Goal: Task Accomplishment & Management: Complete application form

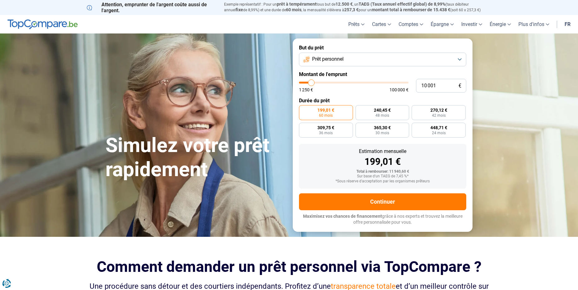
click at [461, 58] on button "Prêt personnel" at bounding box center [382, 59] width 167 height 14
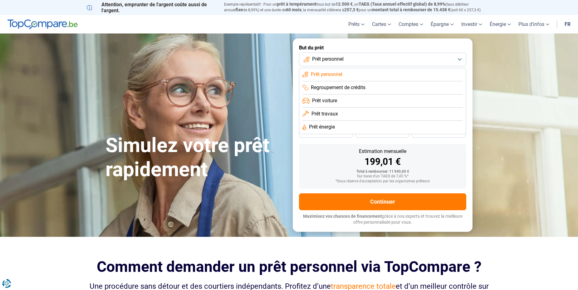
click at [320, 87] on span "Regroupement de crédits" at bounding box center [338, 87] width 55 height 7
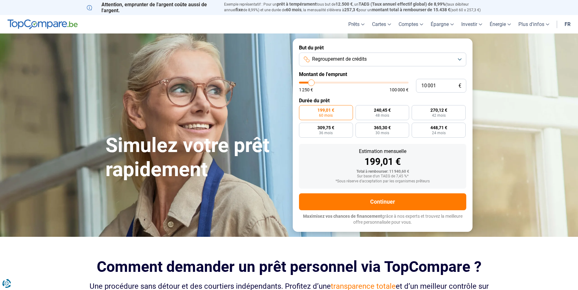
click at [459, 58] on button "Regroupement de crédits" at bounding box center [382, 59] width 167 height 14
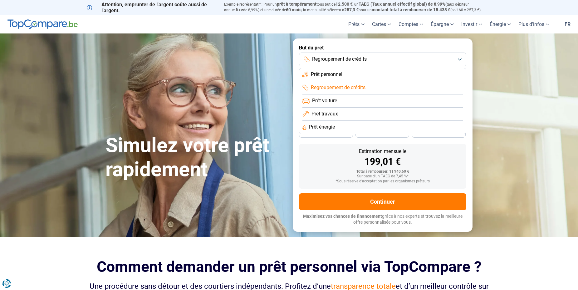
click at [329, 72] on span "Prêt personnel" at bounding box center [327, 74] width 32 height 7
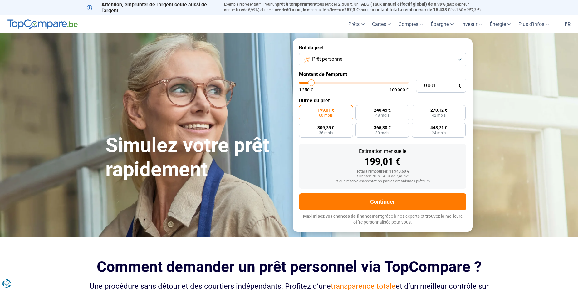
type input "10 250"
type input "10250"
type input "10 750"
type input "10750"
type input "11 000"
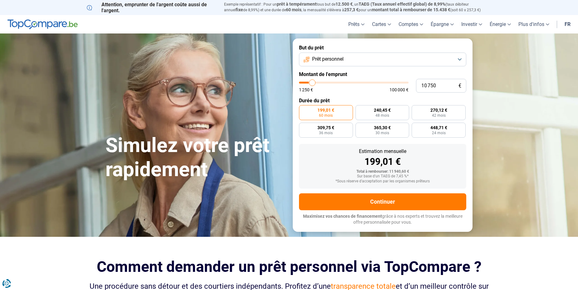
type input "11000"
type input "11 500"
type input "11500"
type input "12 250"
type input "12250"
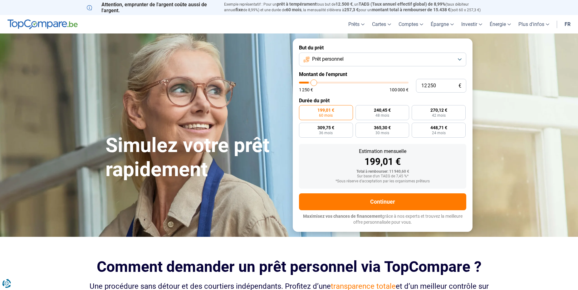
type input "12 750"
type input "12750"
type input "13 000"
type input "13000"
type input "13 750"
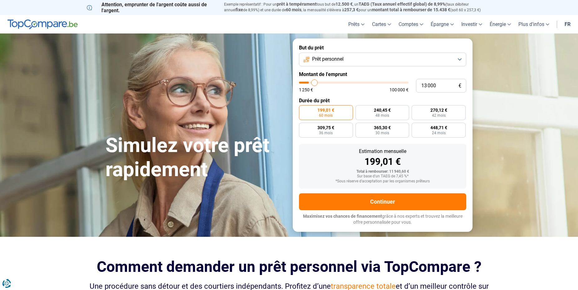
type input "13750"
type input "14 000"
type input "14000"
type input "14 250"
type input "14250"
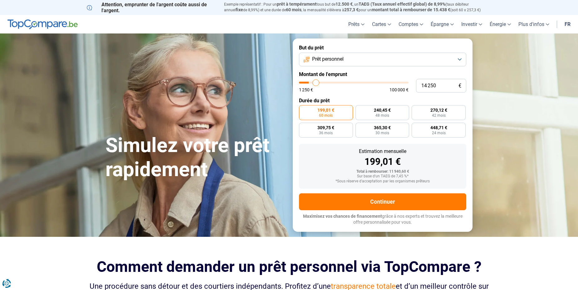
type input "14 750"
type input "14750"
type input "15 750"
type input "15750"
type input "16 750"
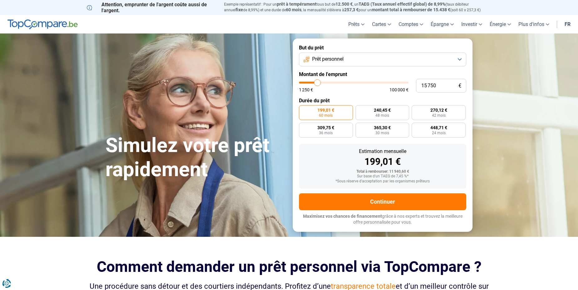
type input "16750"
type input "17 500"
type input "17500"
type input "18 250"
type input "18250"
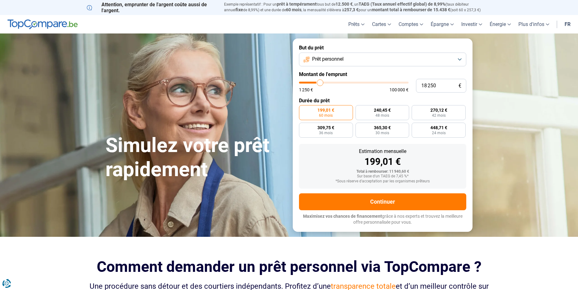
type input "18 500"
type input "18500"
type input "18 750"
type input "18750"
type input "19 000"
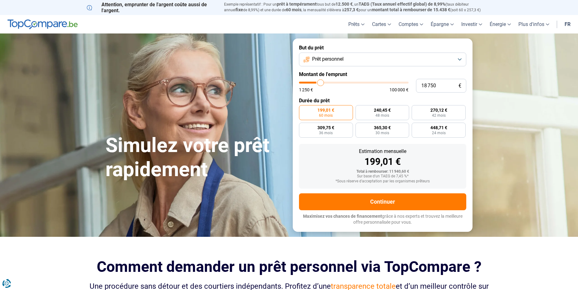
type input "19000"
type input "19 500"
type input "19500"
type input "20 000"
type input "20000"
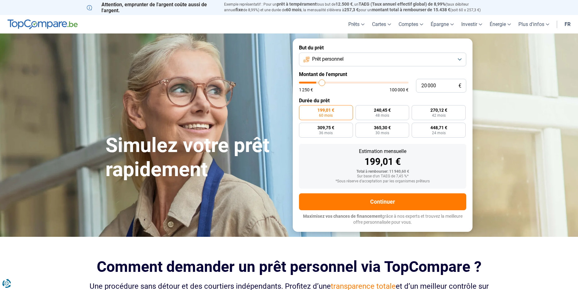
type input "20 500"
type input "20500"
type input "21 750"
type input "21750"
type input "22 000"
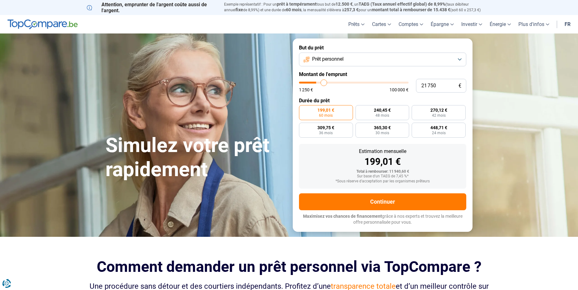
type input "22000"
type input "23 000"
type input "23000"
type input "23 250"
type input "23250"
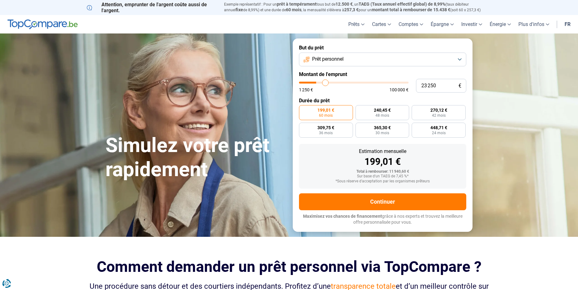
type input "23 750"
type input "23750"
type input "24 500"
type input "24500"
type input "25 000"
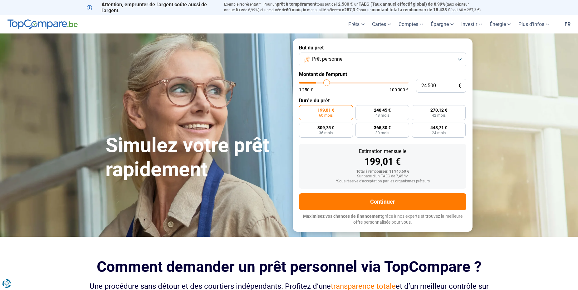
type input "25000"
type input "25 250"
type input "25250"
type input "25 500"
type input "25500"
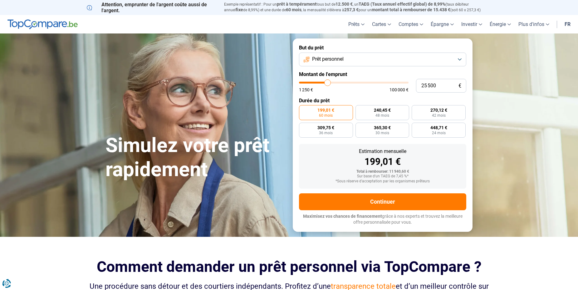
type input "26 000"
type input "26000"
type input "26 250"
type input "26250"
type input "27 000"
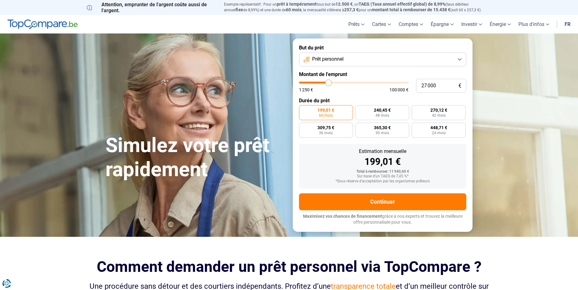
type input "27000"
type input "27 500"
type input "27500"
type input "28 500"
type input "28500"
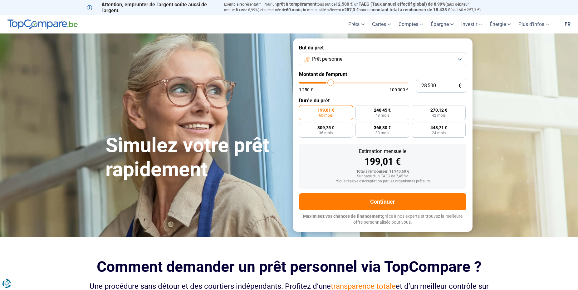
type input "29 500"
type input "29500"
type input "30 500"
type input "30500"
type input "31 000"
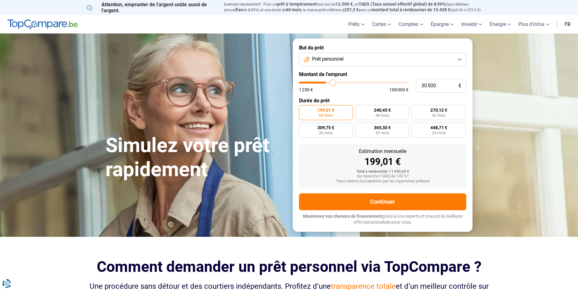
type input "31000"
type input "31 500"
type input "31500"
type input "32 000"
type input "32000"
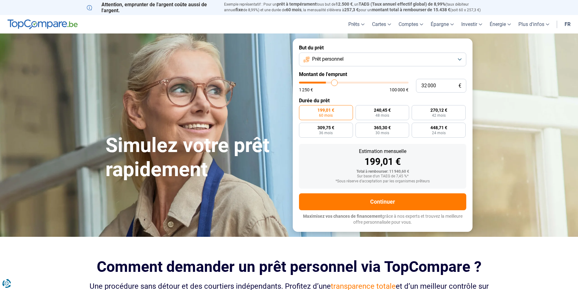
type input "32 250"
type input "32250"
type input "32 500"
type input "32500"
type input "33 750"
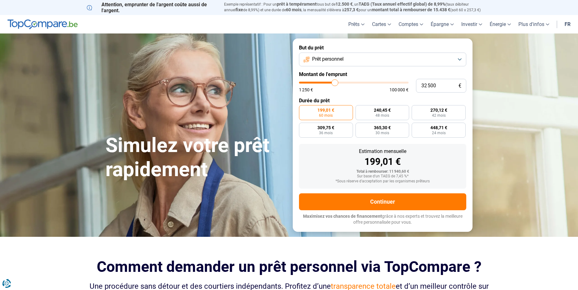
type input "33750"
type input "34 250"
type input "34250"
type input "34 500"
type input "34500"
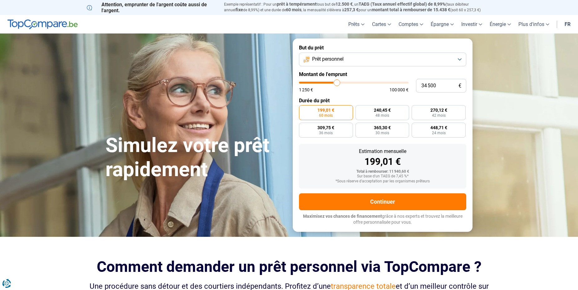
type input "35 000"
type input "35000"
type input "35 500"
type input "35500"
type input "36 500"
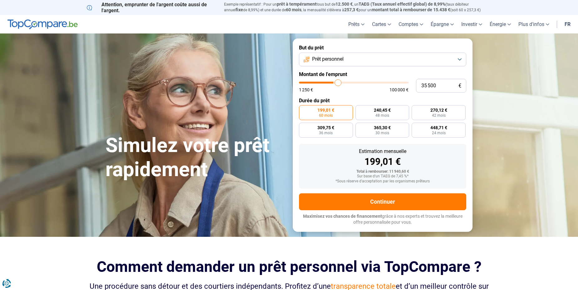
type input "36500"
type input "36 750"
type input "36750"
type input "37 000"
type input "37000"
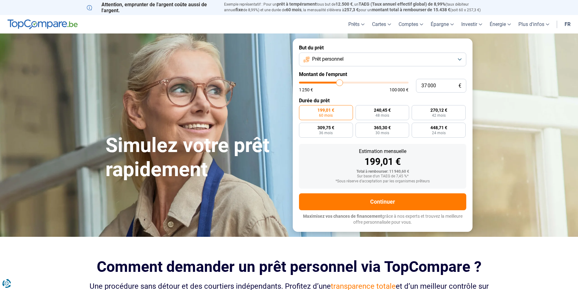
type input "37 500"
type input "37500"
type input "38 500"
type input "38500"
type input "38 750"
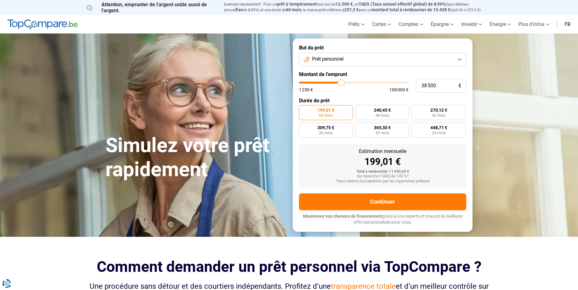
type input "38750"
type input "39 000"
type input "39000"
type input "39 750"
type input "39750"
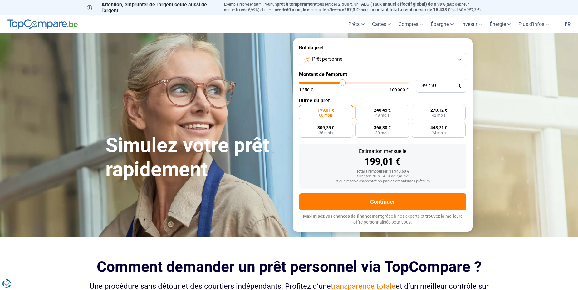
type input "40 000"
type input "40000"
type input "40 250"
type input "40250"
type input "40 000"
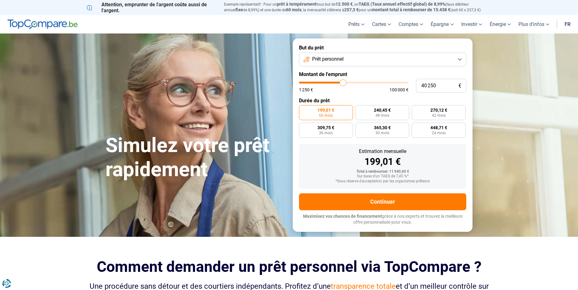
type input "40000"
type input "39 750"
type input "39750"
type input "39 250"
type input "39250"
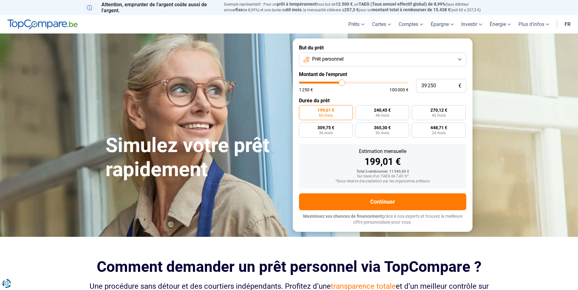
type input "39 000"
type input "39000"
type input "38 750"
type input "38750"
type input "38 500"
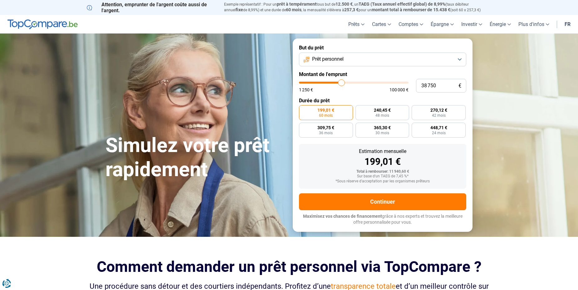
type input "38500"
type input "38 750"
type input "38750"
type input "39 000"
type input "39000"
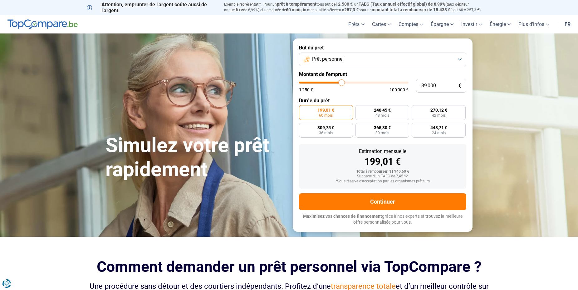
type input "39 250"
type input "39250"
type input "39 750"
type input "39750"
type input "40 500"
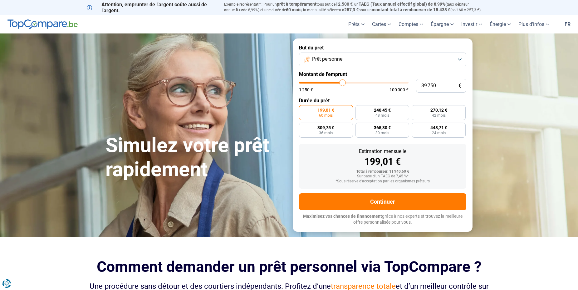
type input "40500"
type input "40 750"
type input "40750"
type input "41 250"
type input "41250"
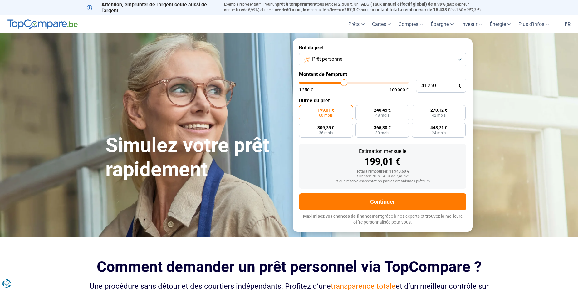
type input "40 750"
type input "40750"
type input "40 500"
type input "40500"
type input "40 250"
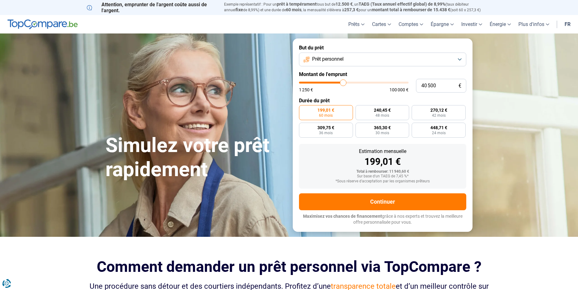
type input "40250"
type input "40 000"
drag, startPoint x: 312, startPoint y: 82, endPoint x: 343, endPoint y: 81, distance: 31.2
type input "40000"
click at [343, 82] on input "range" at bounding box center [354, 83] width 110 height 2
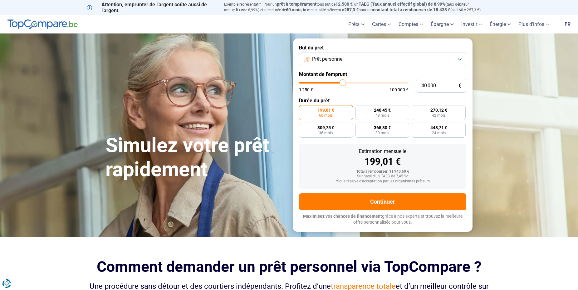
radio input "false"
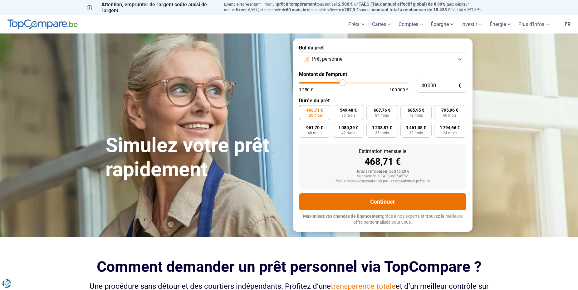
click at [373, 200] on button "Continuer" at bounding box center [382, 201] width 167 height 17
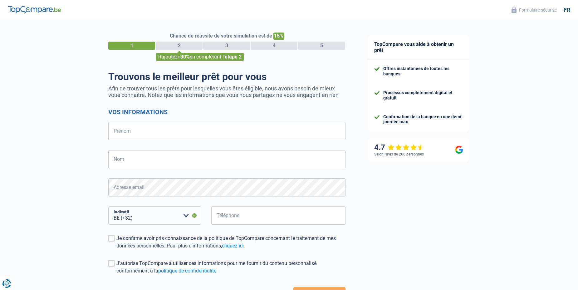
select select "32"
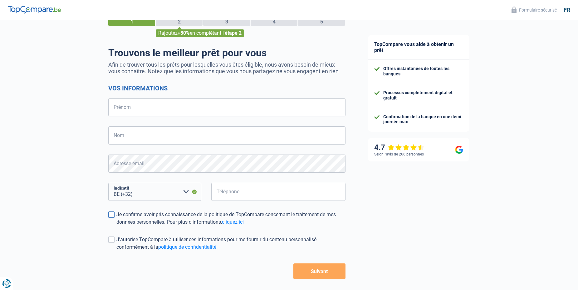
scroll to position [50, 0]
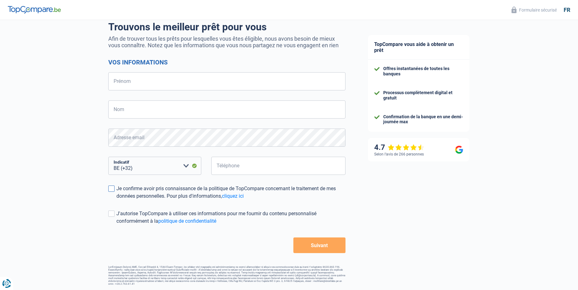
click at [111, 191] on span at bounding box center [111, 188] width 6 height 6
click at [116, 200] on input "Je confirme avoir pris connaissance de la politique de TopCompare concernant le…" at bounding box center [116, 200] width 0 height 0
click at [110, 212] on span at bounding box center [111, 213] width 6 height 6
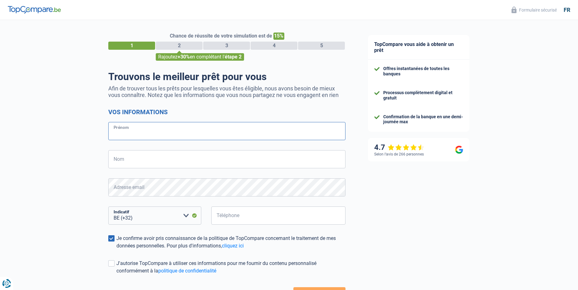
click at [115, 133] on input "Prénom" at bounding box center [226, 131] width 237 height 18
type input "Emmanuel"
click at [114, 159] on input "Nom" at bounding box center [226, 159] width 237 height 18
type input "Lambillotte"
click at [219, 220] on input "Téléphone" at bounding box center [278, 215] width 134 height 18
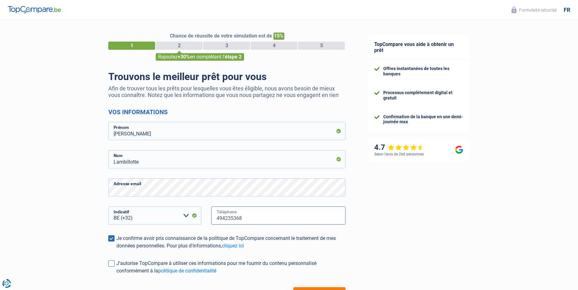
type input "494235368"
click at [111, 265] on span at bounding box center [111, 263] width 6 height 6
click at [116, 274] on input "J'autorise TopCompare à utiliser ces informations pour me fournir du contenu pe…" at bounding box center [116, 274] width 0 height 0
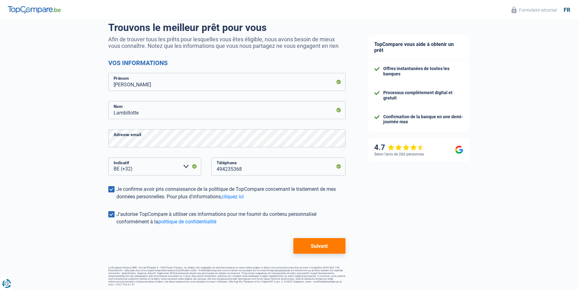
scroll to position [50, 0]
click at [312, 249] on button "Suivant" at bounding box center [320, 245] width 52 height 16
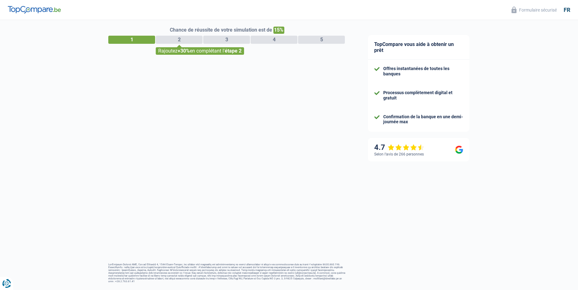
scroll to position [6, 0]
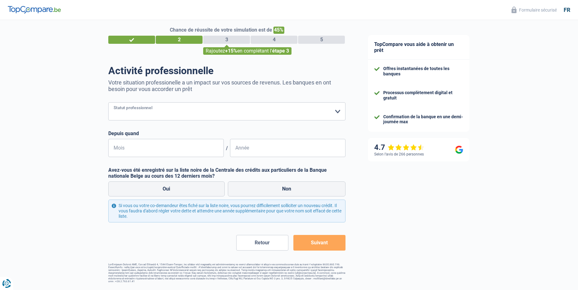
click at [108, 102] on select "Ouvrier Employé privé Employé public Invalide Indépendant Pensionné Chômeur Mut…" at bounding box center [226, 111] width 237 height 18
select select "publicEmployee"
click option "Employé public" at bounding box center [0, 0] width 0 height 0
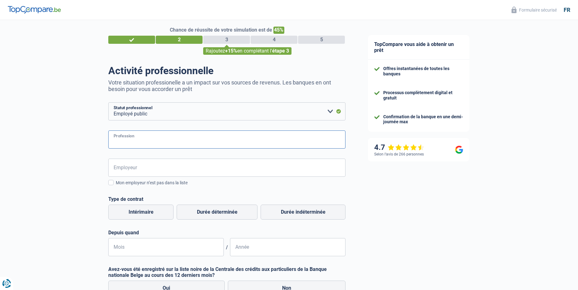
click at [119, 141] on input "Profession" at bounding box center [226, 139] width 237 height 18
type input "Agent des postes"
click at [117, 167] on input "Employeur" at bounding box center [226, 167] width 237 height 18
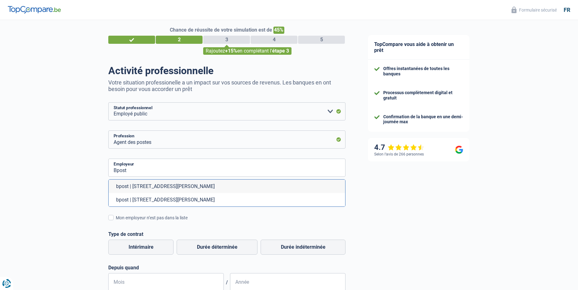
click at [126, 186] on li "bpost | Boulevard Anspach, 1 | 1000 - Bruxelles" at bounding box center [227, 185] width 237 height 13
type input "bpost | Boulevard Anspach, 1 | 1000 - Bruxelles"
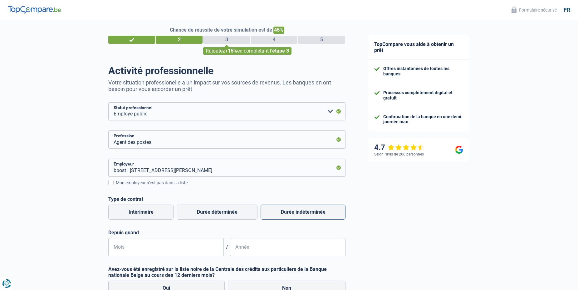
click at [292, 213] on label "Durée indéterminée" at bounding box center [303, 211] width 85 height 15
click at [292, 213] on input "Durée indéterminée" at bounding box center [303, 211] width 85 height 15
radio input "true"
click at [116, 247] on input "Mois" at bounding box center [166, 247] width 116 height 18
type input "12"
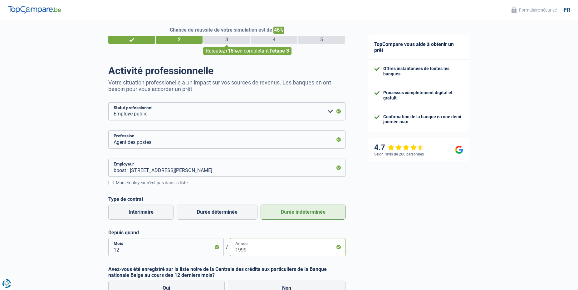
scroll to position [102, 0]
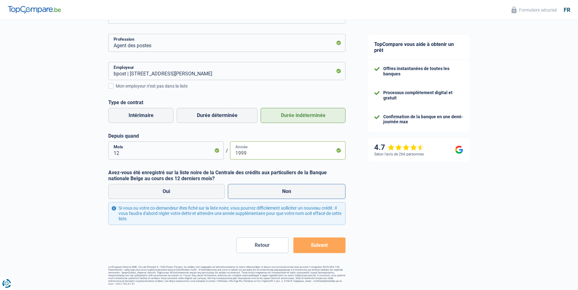
type input "1999"
click at [278, 195] on label "Non" at bounding box center [287, 191] width 118 height 15
click at [278, 195] on input "Non" at bounding box center [287, 191] width 118 height 15
radio input "true"
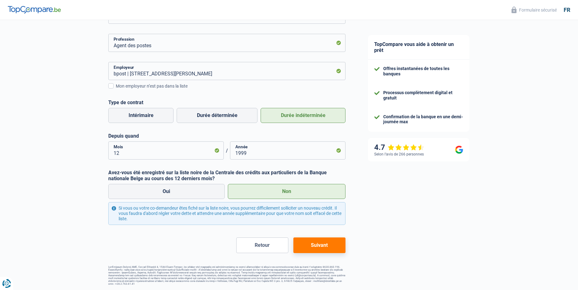
click at [317, 245] on button "Suivant" at bounding box center [320, 245] width 52 height 16
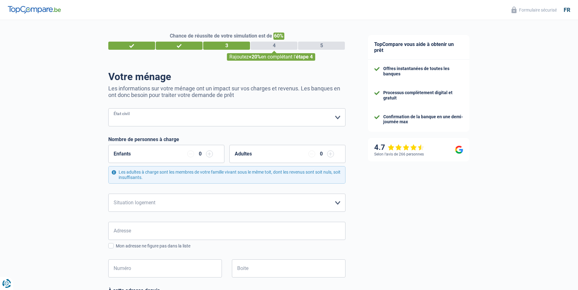
click at [108, 108] on select "Célibataire Marié(e) Cohabitant(e) légal(e) Divorcé(e) Veuf(ve) Séparé (de fait…" at bounding box center [226, 117] width 237 height 18
select select "single"
click option "Célibataire" at bounding box center [0, 0] width 0 height 0
click at [108, 193] on select "Locataire Propriétaire avec prêt hypothécaire Propriétaire sans prêt hypothécai…" at bounding box center [226, 202] width 237 height 18
select select "ownerWithMortgage"
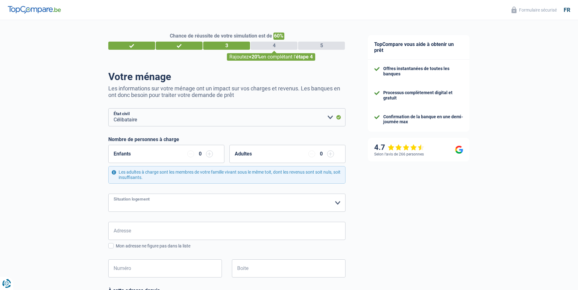
click option "Propriétaire avec prêt hypothécaire" at bounding box center [0, 0] width 0 height 0
click at [116, 231] on input "Adresse" at bounding box center [226, 230] width 237 height 18
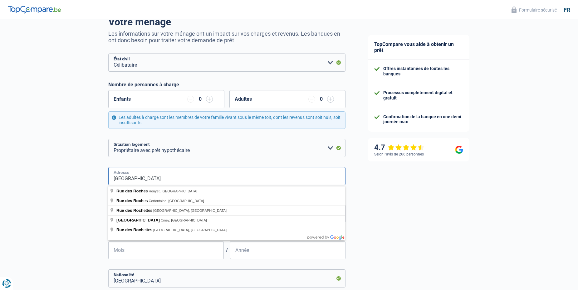
scroll to position [57, 0]
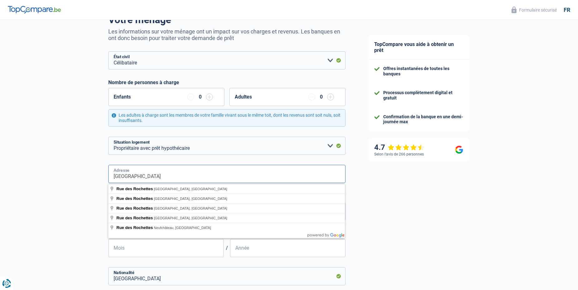
click at [114, 176] on input "rue des rochettes" at bounding box center [226, 174] width 237 height 18
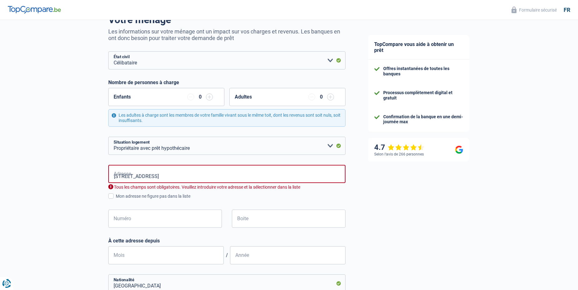
type input "Rue des Rochettes, 5630, Cerfontaine, BE"
type input "1"
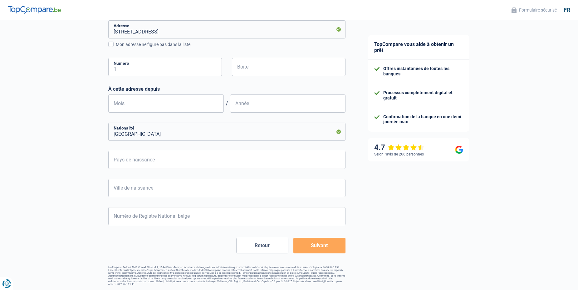
scroll to position [201, 0]
click at [115, 104] on input "Mois" at bounding box center [166, 103] width 116 height 18
type input "02"
type input "2010"
click at [118, 160] on input "Pays de naissance" at bounding box center [226, 159] width 237 height 18
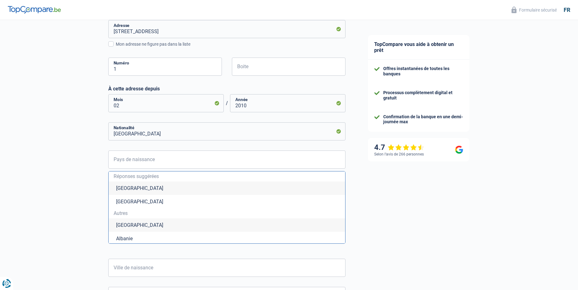
click at [125, 187] on li "Belgique" at bounding box center [227, 187] width 237 height 13
type input "Belgique"
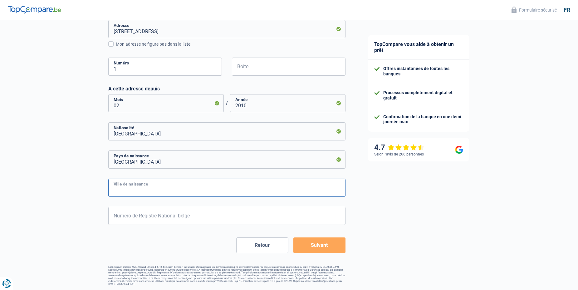
click at [118, 188] on input "Ville de naissance" at bounding box center [226, 187] width 237 height 18
type input "Namur"
click at [118, 217] on input "Numéro de Registre National belge" at bounding box center [226, 215] width 237 height 18
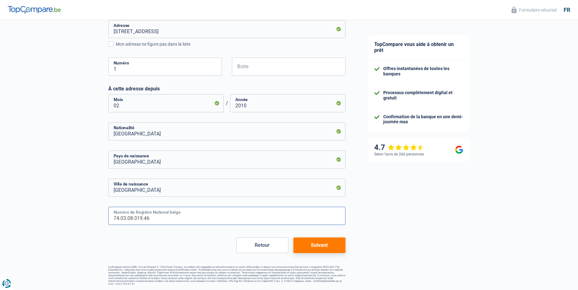
type input "74.03.08-319.46"
click at [310, 245] on button "Suivant" at bounding box center [320, 245] width 52 height 16
select select "netSalary"
select select "mealVouchers"
select select "mortgage"
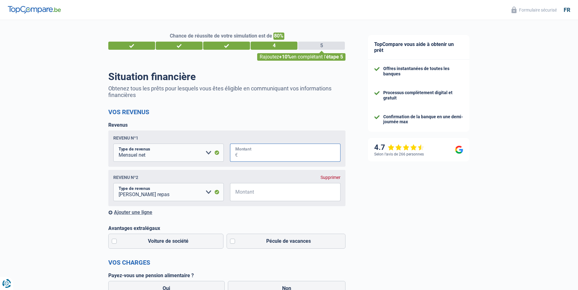
click at [242, 154] on input "Montant" at bounding box center [289, 152] width 103 height 18
type input "2.400"
click at [241, 193] on input "Montant" at bounding box center [289, 192] width 103 height 18
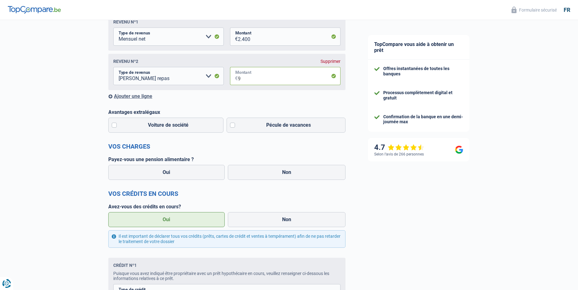
scroll to position [223, 0]
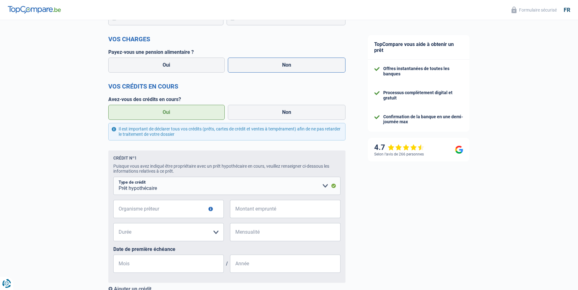
type input "9"
click at [255, 65] on label "Non" at bounding box center [287, 64] width 118 height 15
click at [255, 65] on input "Non" at bounding box center [287, 64] width 118 height 15
radio input "true"
click at [169, 114] on label "Oui" at bounding box center [166, 112] width 116 height 15
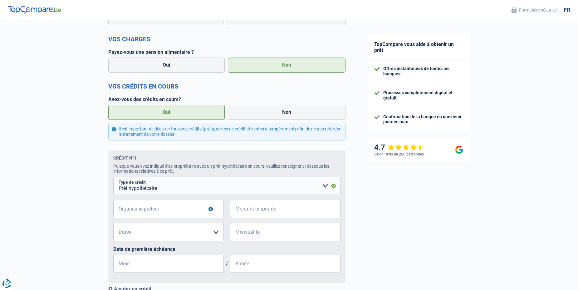
click at [169, 114] on input "Oui" at bounding box center [166, 112] width 116 height 15
click at [130, 211] on input "Organisme prêteur" at bounding box center [168, 209] width 111 height 18
type input "Ing"
click at [113, 223] on select "120 mois 180 mois 240 mois 300 mois 360 mois 420 mois Veuillez sélectionner une…" at bounding box center [168, 232] width 111 height 18
select select "420"
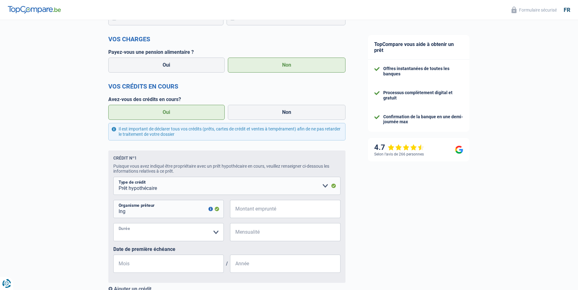
click option "420 mois" at bounding box center [0, 0] width 0 height 0
click at [241, 211] on input "Montant emprunté" at bounding box center [289, 209] width 103 height 18
type input "1"
select select
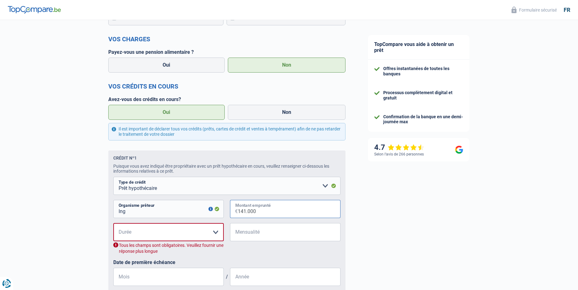
type input "141.000"
click at [240, 232] on input "Mensualité" at bounding box center [289, 232] width 103 height 18
type input "670"
click at [113, 223] on select "120 mois 180 mois 240 mois 300 mois 360 mois 420 mois Veuillez sélectionner une…" at bounding box center [168, 232] width 111 height 18
select select "360"
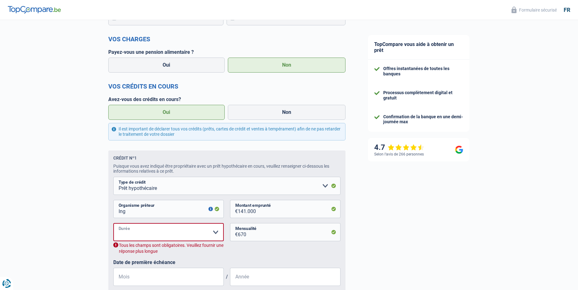
click option "360 mois" at bounding box center [0, 0] width 0 height 0
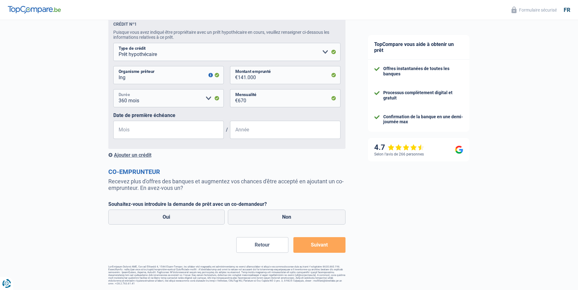
scroll to position [359, 0]
click at [121, 131] on input "Mois" at bounding box center [168, 130] width 111 height 18
type input "1"
click at [237, 129] on input "Année" at bounding box center [285, 130] width 111 height 18
type input "2010"
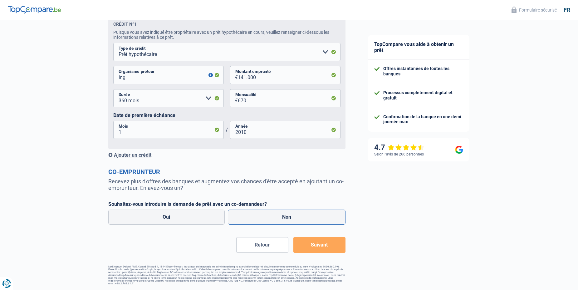
click at [256, 218] on label "Non" at bounding box center [287, 216] width 118 height 15
click at [256, 218] on input "Non" at bounding box center [287, 216] width 118 height 15
radio input "true"
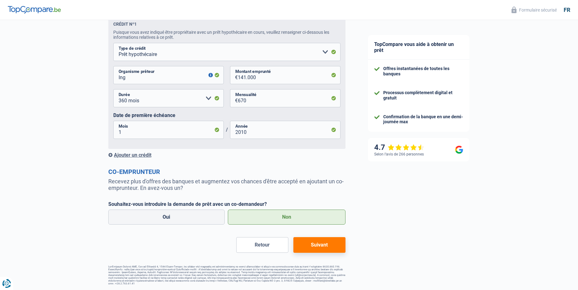
click at [319, 246] on button "Suivant" at bounding box center [320, 245] width 52 height 16
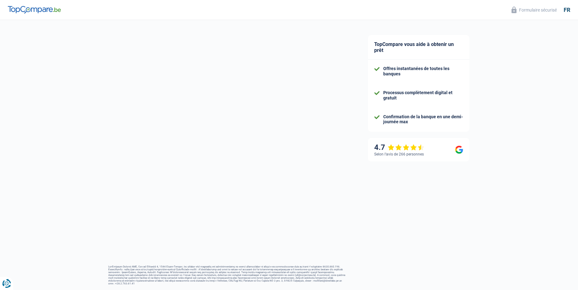
select select "120"
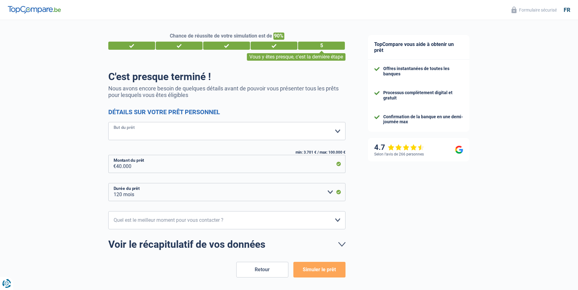
click at [108, 122] on select "Confort maison: meubles, textile, peinture, électroménager, outillage non-profe…" at bounding box center [226, 131] width 237 height 18
select select "familyEvent"
click option "Evénement familial: naissance, mariage, divorce, communion, décès" at bounding box center [0, 0] width 0 height 0
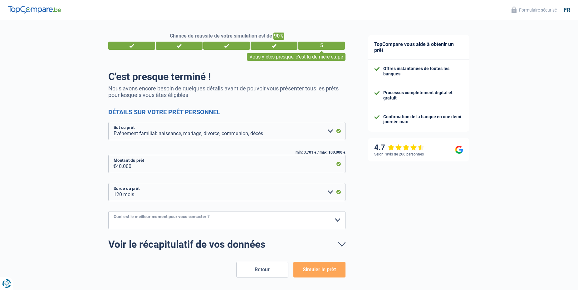
click at [108, 211] on select "10h-12h 12h-14h 14h-16h 16h-18h Veuillez sélectionner une option" at bounding box center [226, 220] width 237 height 18
select select "14-16"
click option "14h-16h" at bounding box center [0, 0] width 0 height 0
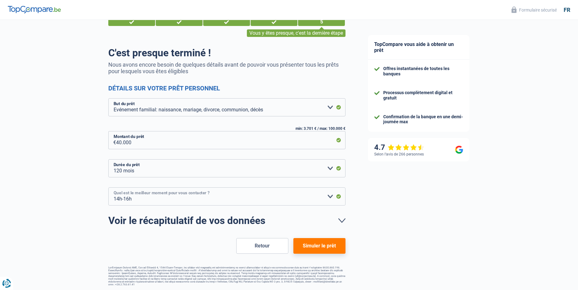
scroll to position [24, 0]
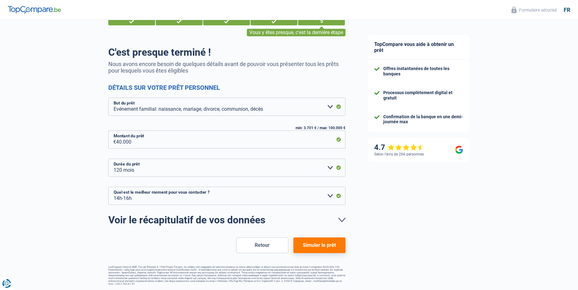
click at [319, 246] on button "Simuler le prêt" at bounding box center [320, 245] width 52 height 16
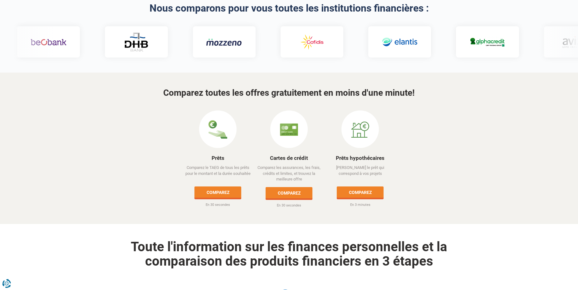
scroll to position [18, 0]
